Goal: Task Accomplishment & Management: Manage account settings

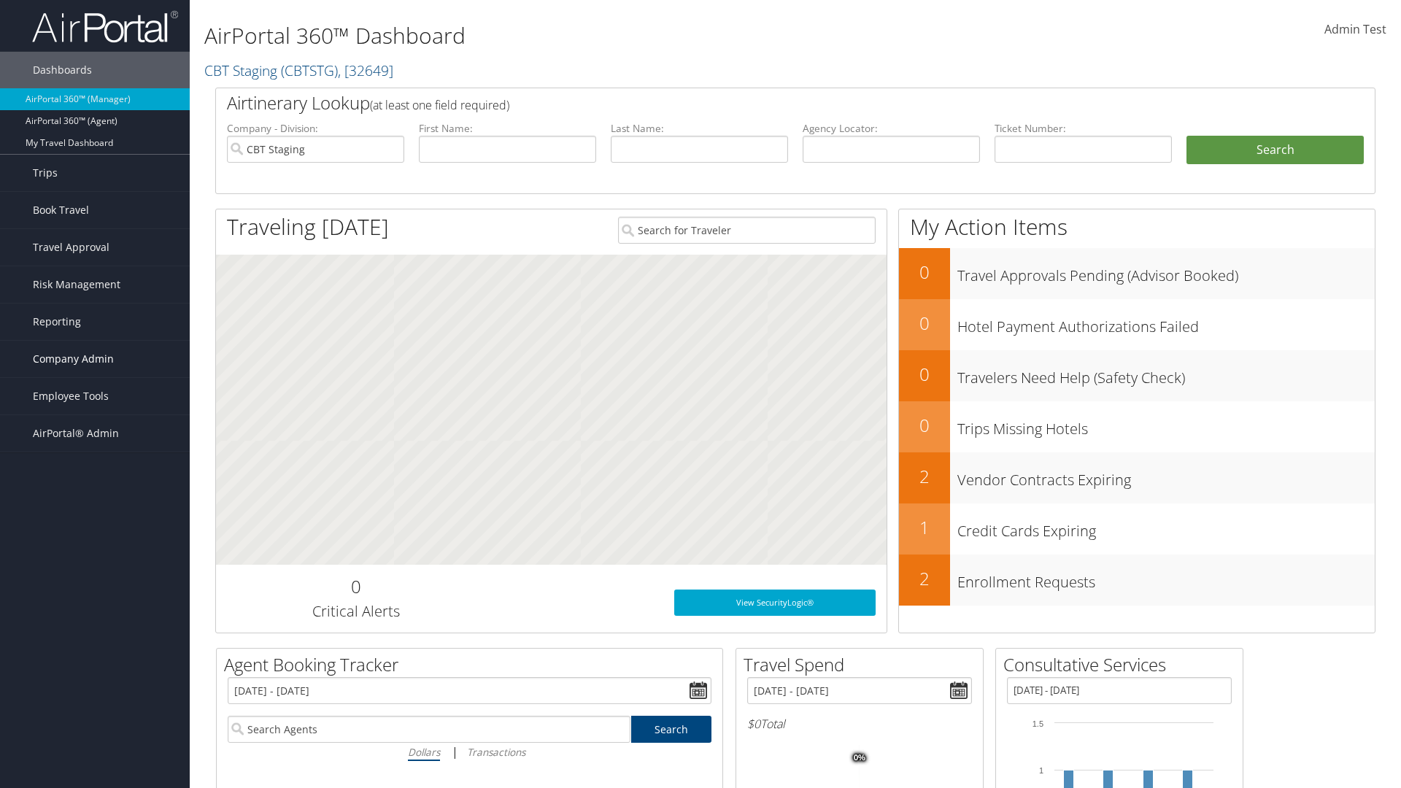
click at [95, 359] on span "Company Admin" at bounding box center [73, 359] width 81 height 36
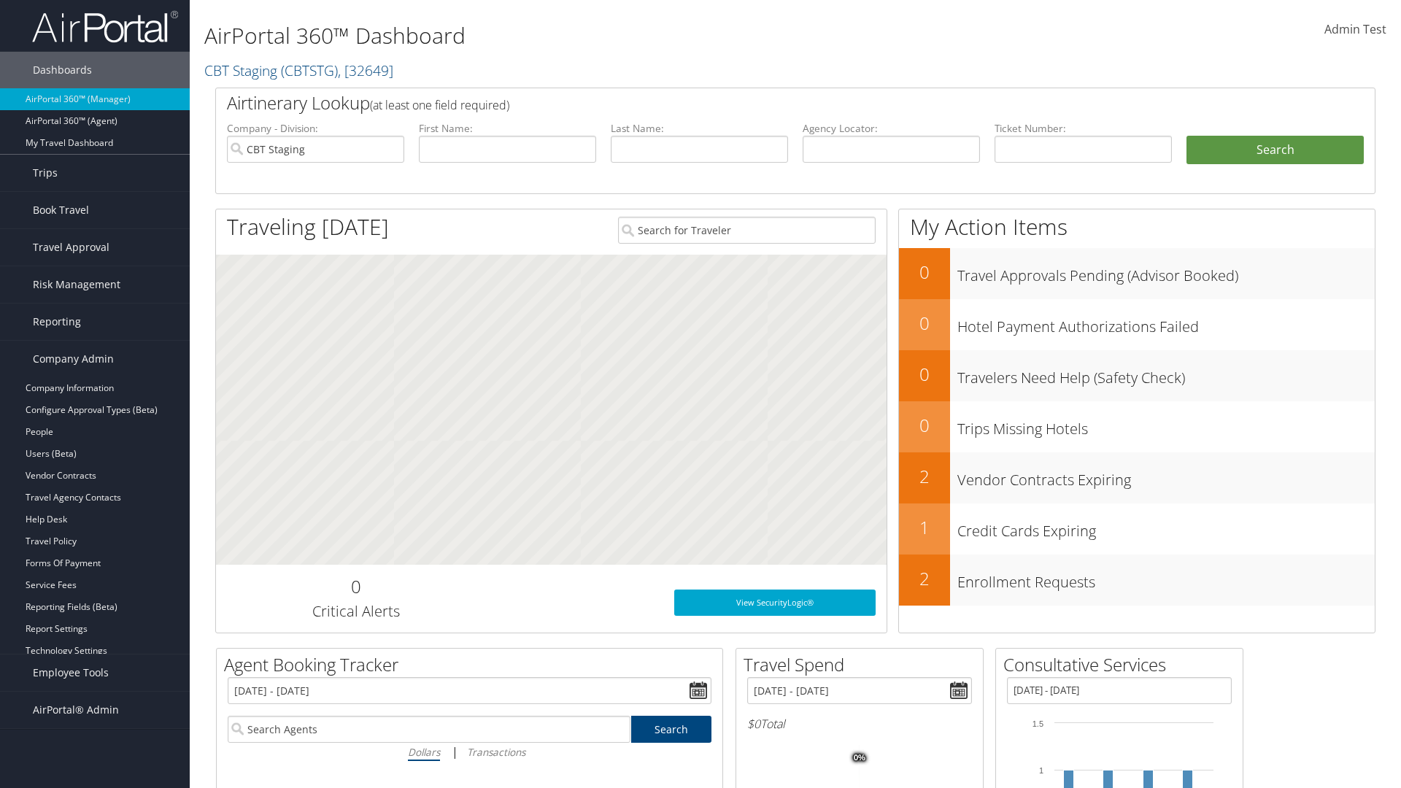
click at [95, 673] on link "Airtinerary® Settings" at bounding box center [95, 673] width 190 height 22
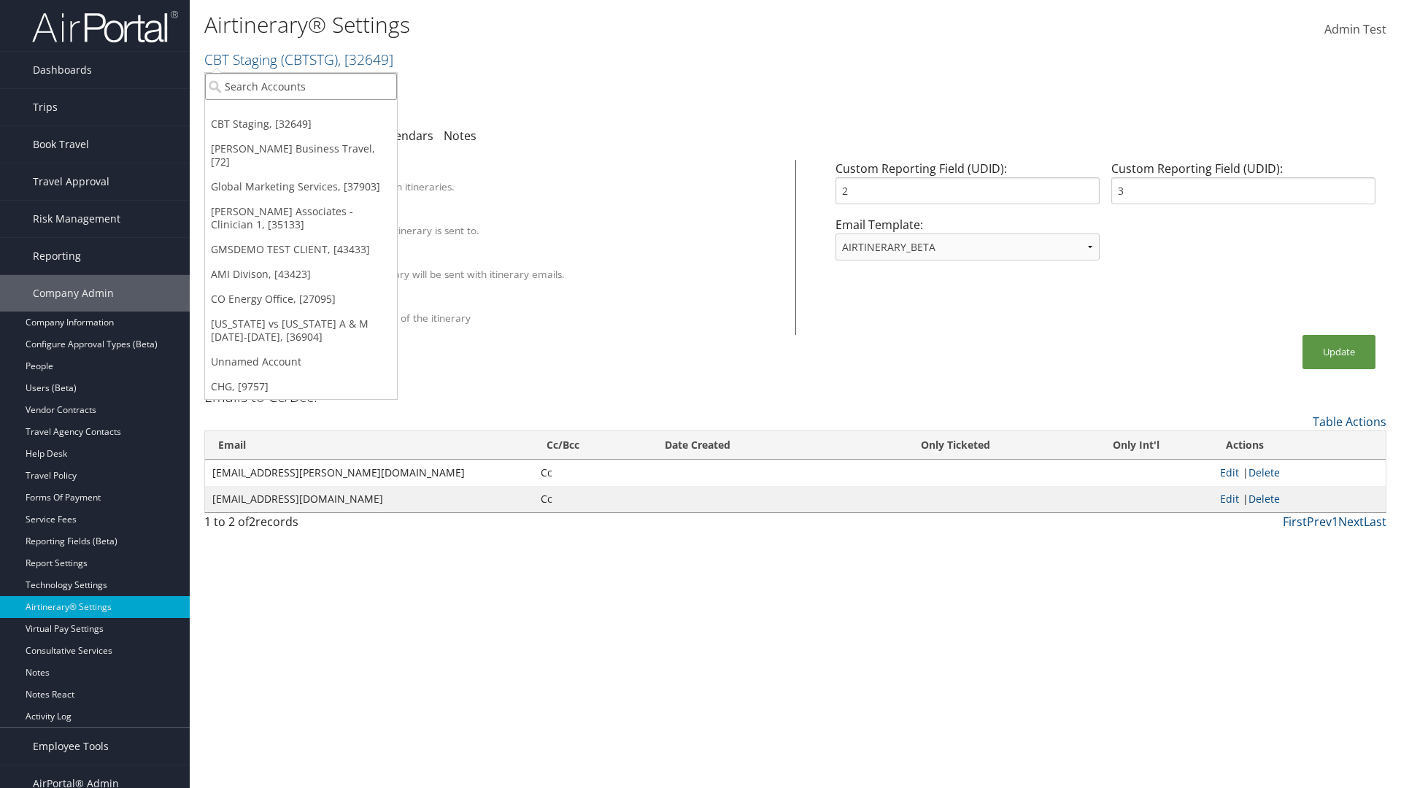
click at [301, 86] on input "search" at bounding box center [301, 86] width 192 height 27
type input "GMSDEMO Test"
click at [341, 113] on div "GMSDEMO TEST CLIENT (GMSDEMOCHILDR), [43433]" at bounding box center [341, 113] width 288 height 13
